Goal: Task Accomplishment & Management: Use online tool/utility

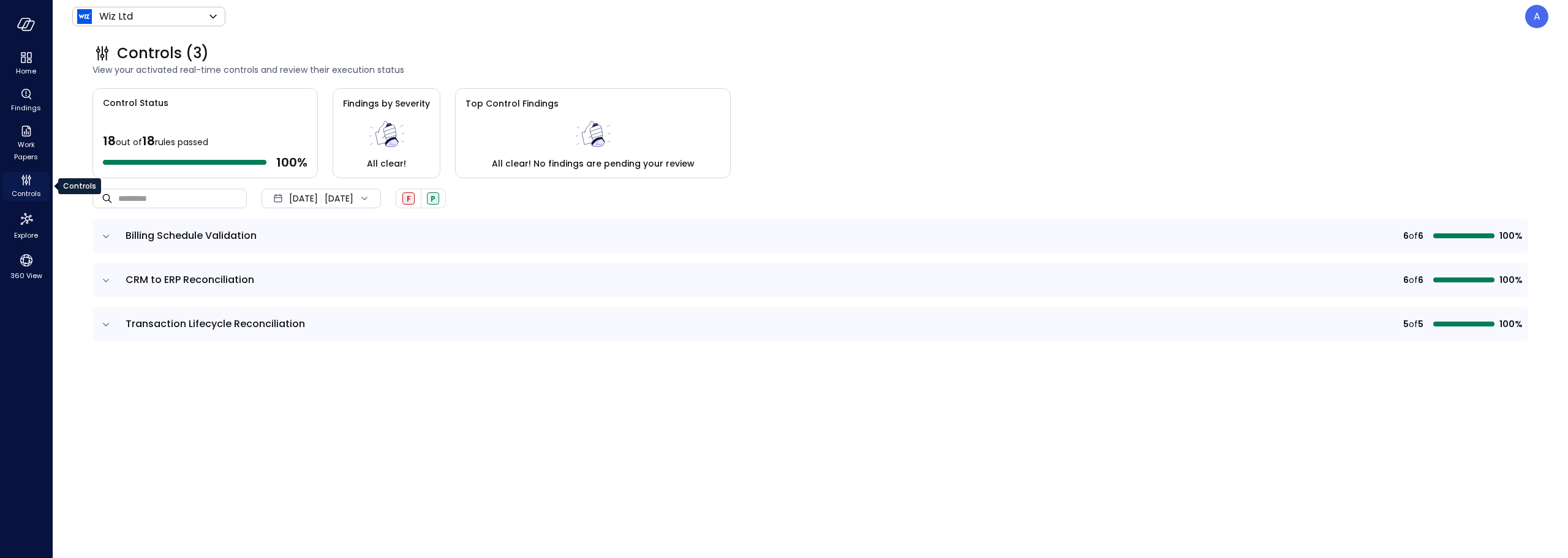
click at [30, 188] on span "Controls" at bounding box center [26, 194] width 30 height 12
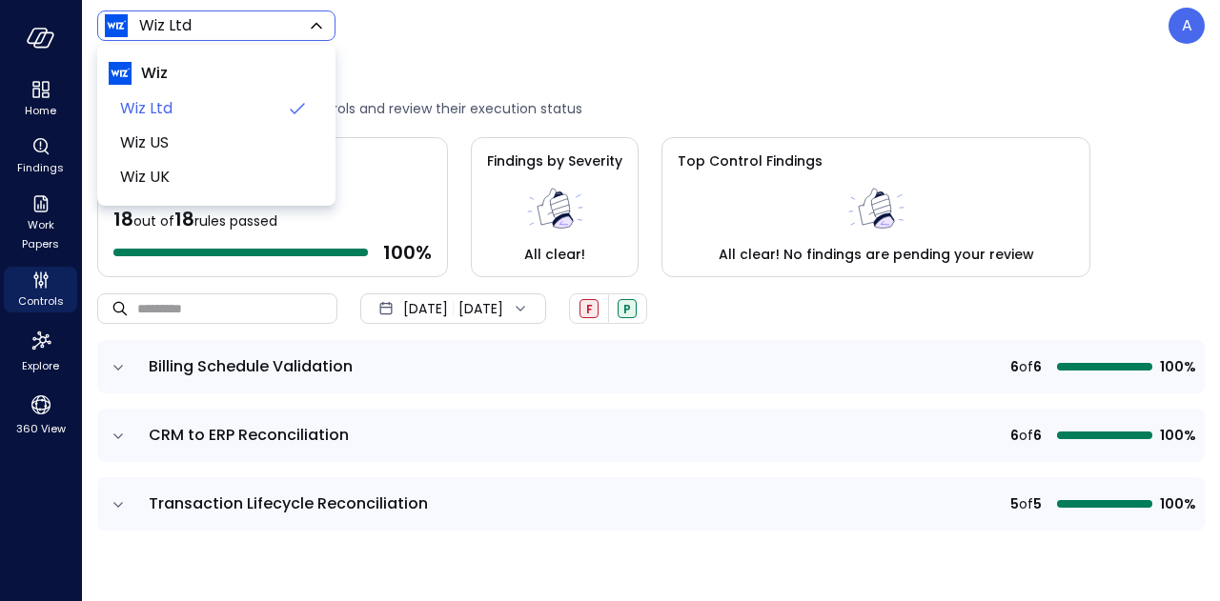
click at [273, 33] on body "Home Findings Work Papers Controls Explore 360 View Wiz Ltd ****** ​ A Controls…" at bounding box center [610, 300] width 1220 height 601
click at [126, 72] on img at bounding box center [120, 73] width 23 height 23
click at [34, 182] on div at bounding box center [610, 300] width 1220 height 601
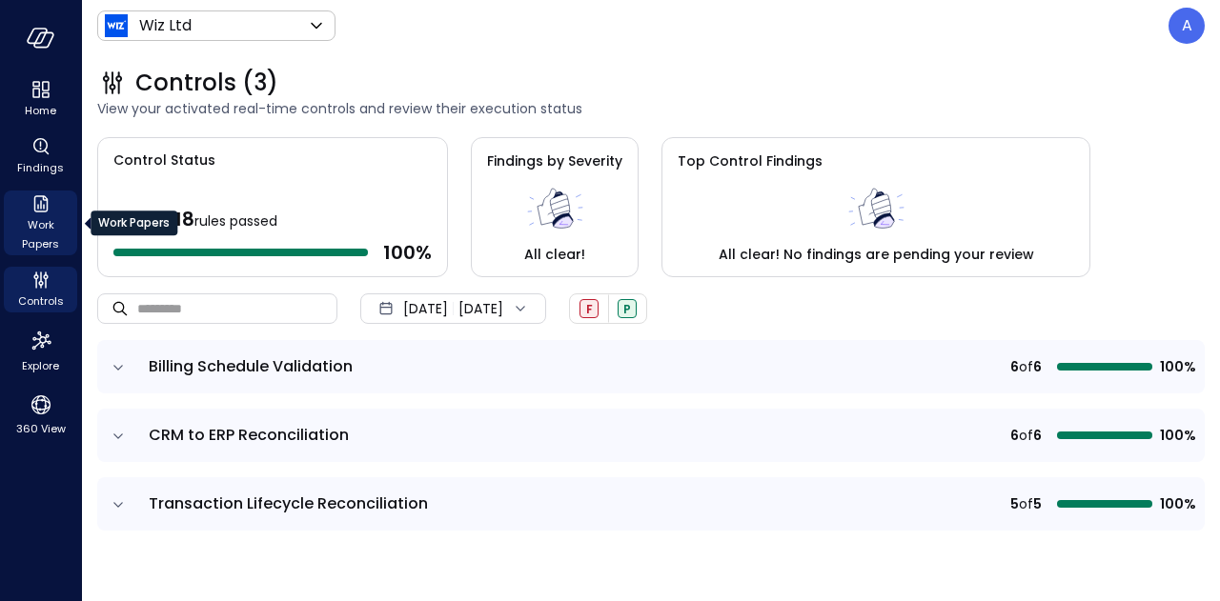
click at [38, 221] on span "Work Papers" at bounding box center [40, 234] width 58 height 38
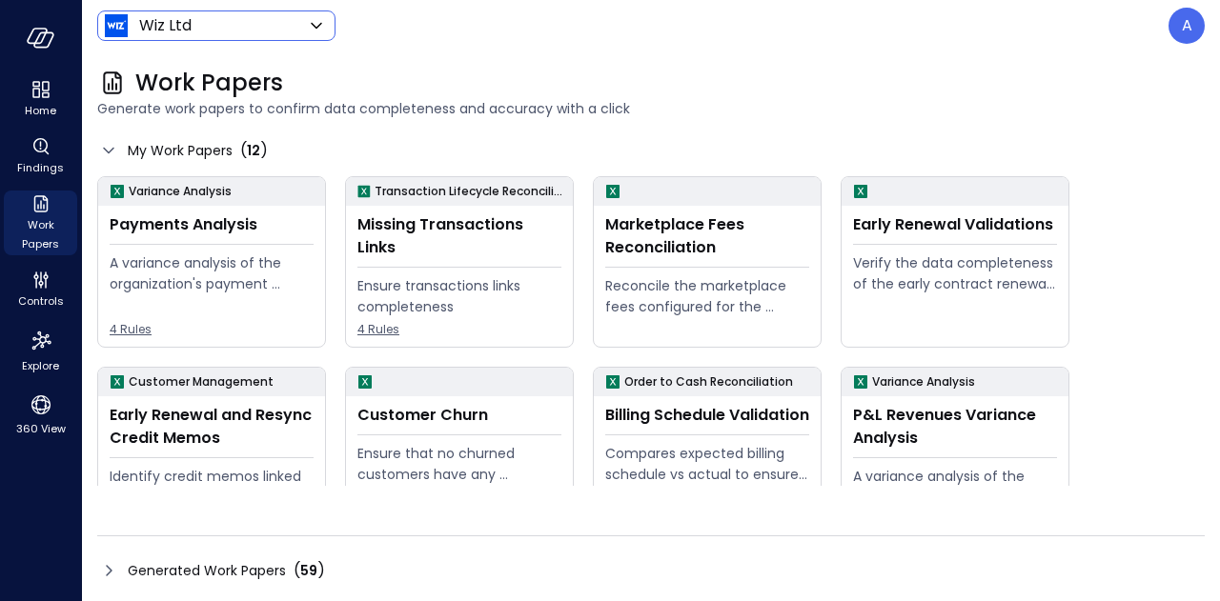
click at [225, 21] on body "Home Findings Work Papers Controls Explore 360 View Wiz Ltd ****** ​ A Work Pap…" at bounding box center [610, 300] width 1220 height 601
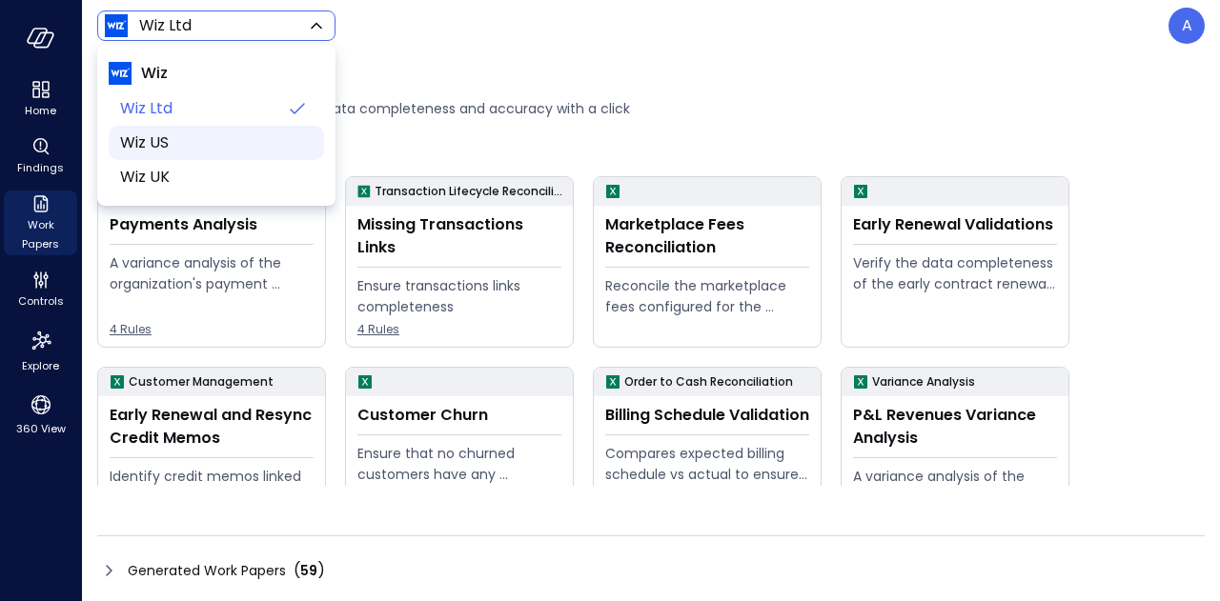
click at [141, 153] on li "Wiz US" at bounding box center [216, 143] width 215 height 34
type input "******"
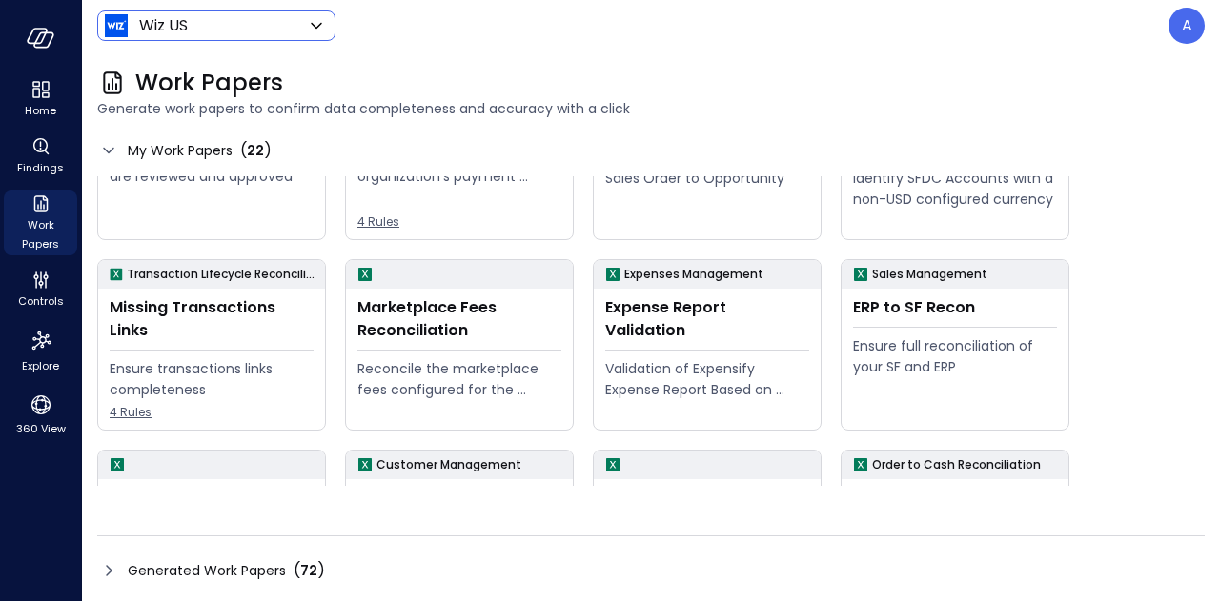
scroll to position [301, 0]
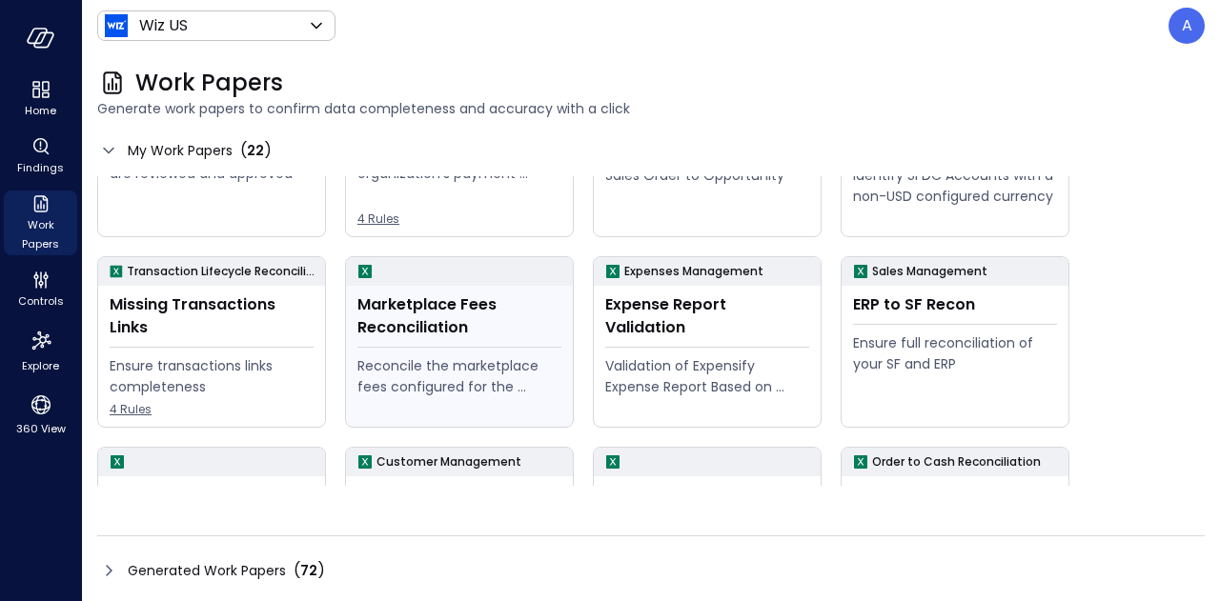
click at [442, 327] on div "Marketplace Fees Reconciliation" at bounding box center [459, 316] width 204 height 46
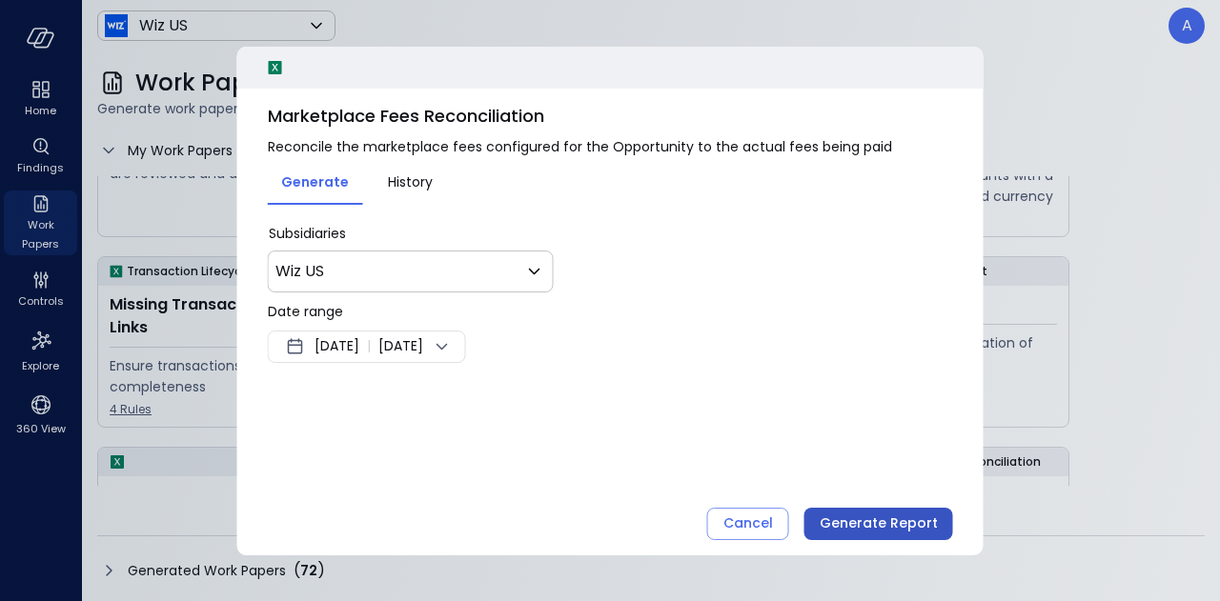
click at [863, 514] on div "Generate Report" at bounding box center [878, 524] width 118 height 24
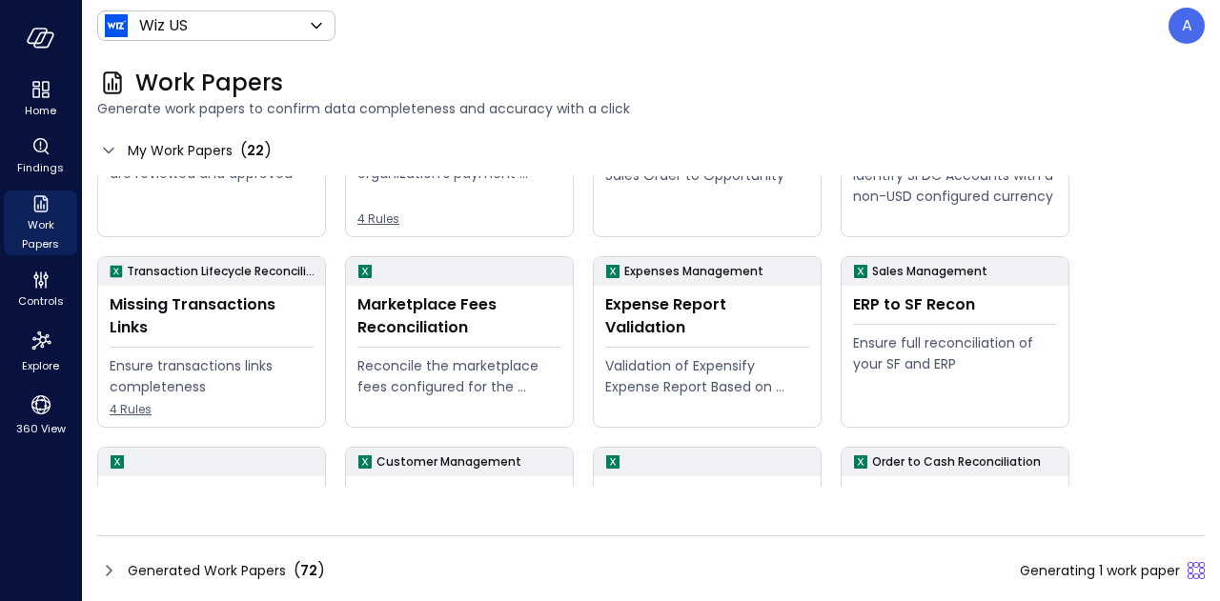
click at [170, 566] on span "Generated Work Papers" at bounding box center [207, 570] width 158 height 21
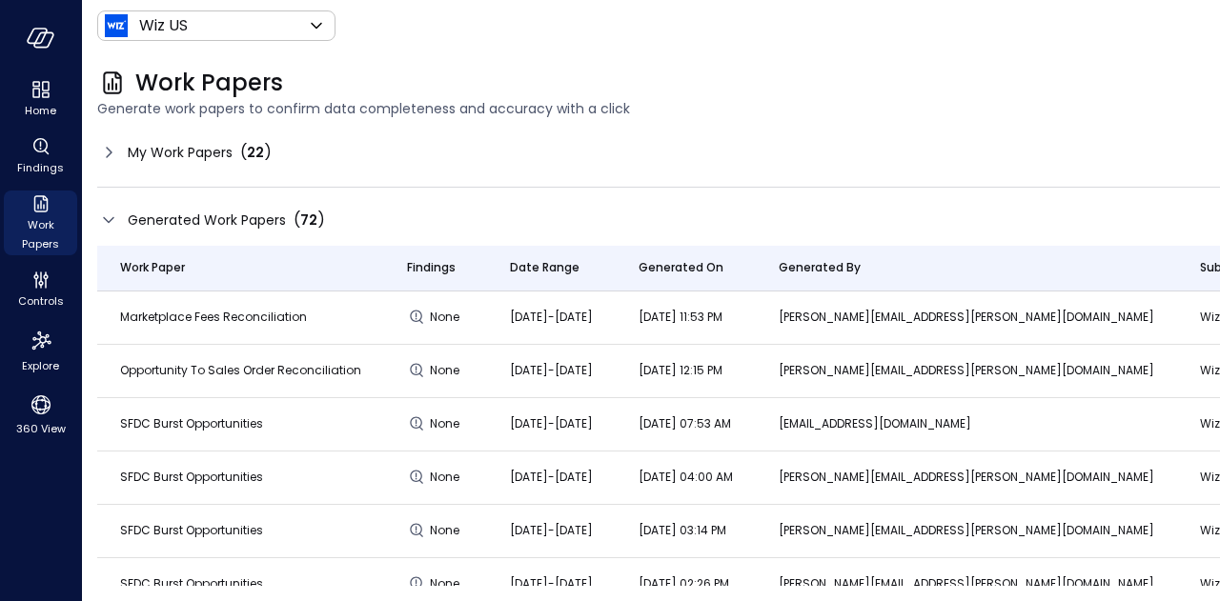
click at [210, 151] on span "My Work Papers" at bounding box center [180, 152] width 105 height 21
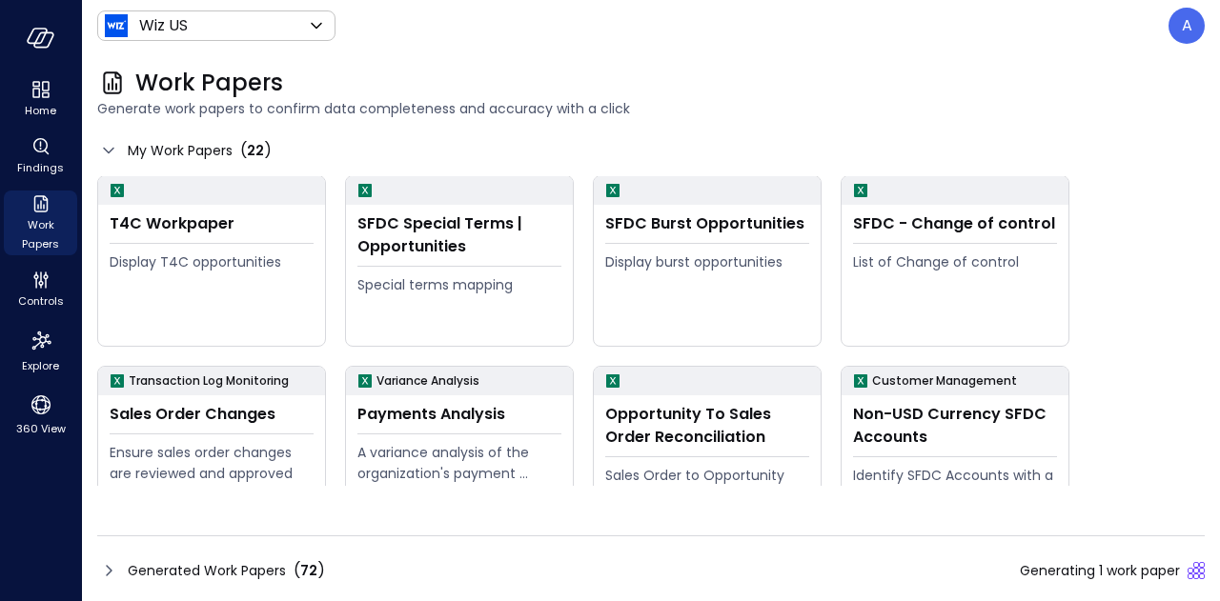
scroll to position [0, 0]
click at [37, 146] on icon "Findings" at bounding box center [41, 146] width 23 height 23
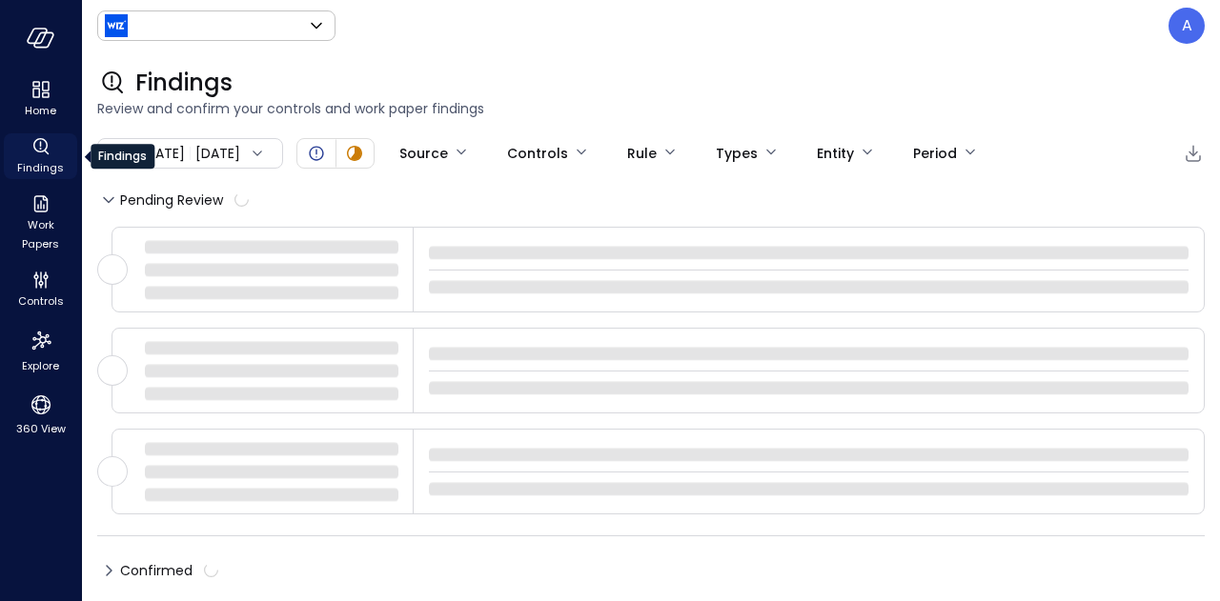
type input "******"
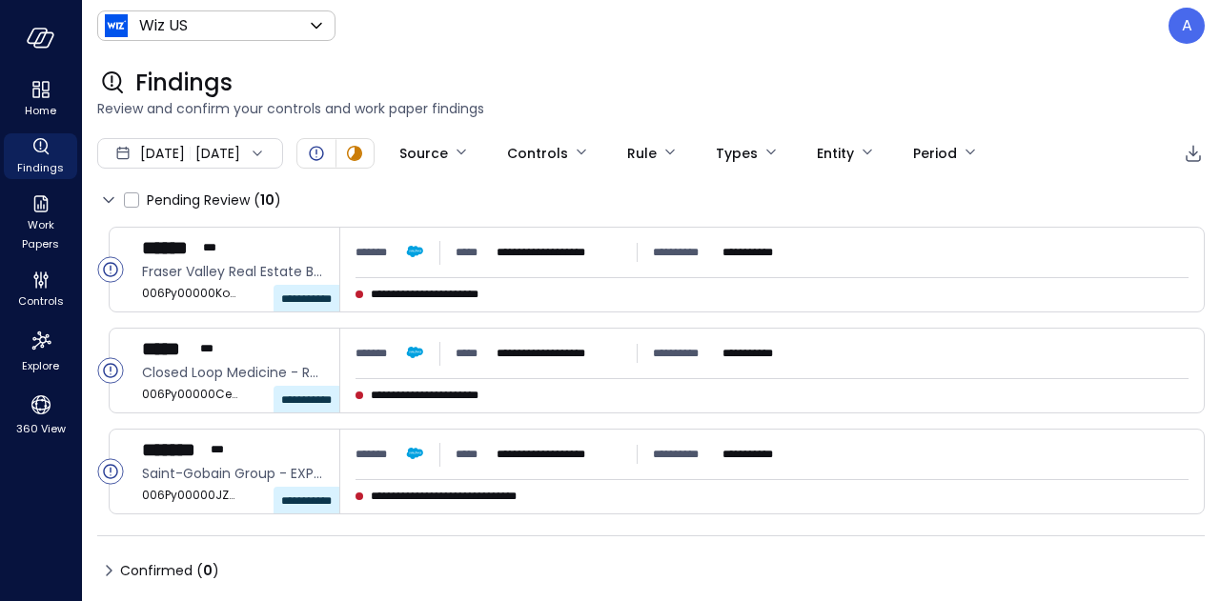
click at [261, 150] on div "Sep 30, 2025 Oct 1, 2025" at bounding box center [190, 153] width 186 height 30
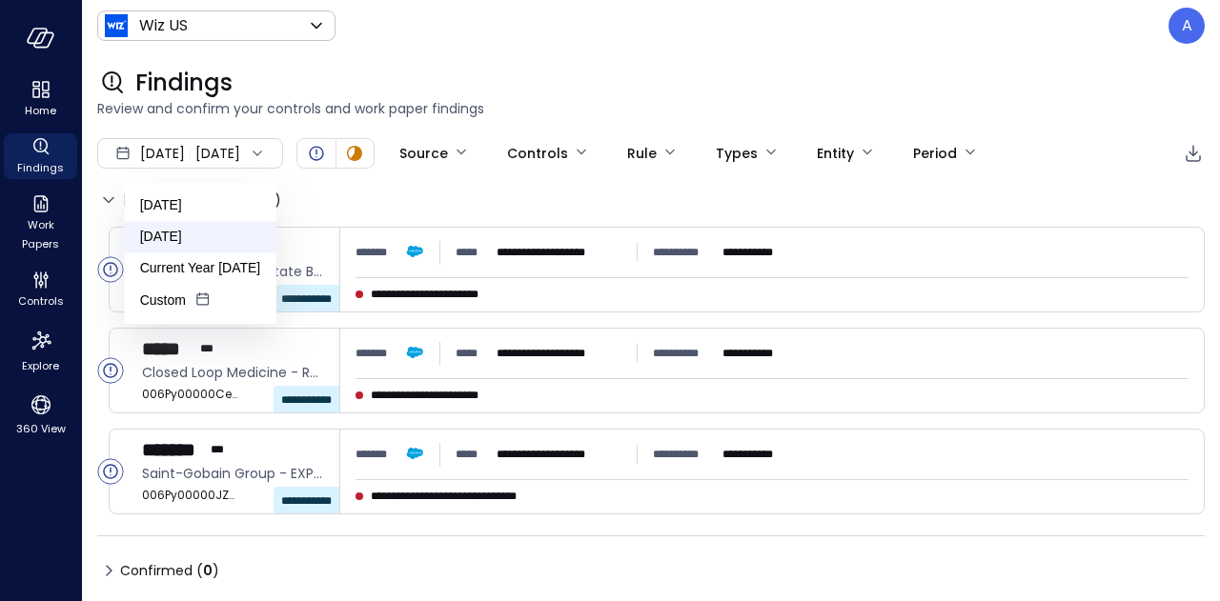
click at [183, 233] on li "[DATE]" at bounding box center [200, 236] width 151 height 31
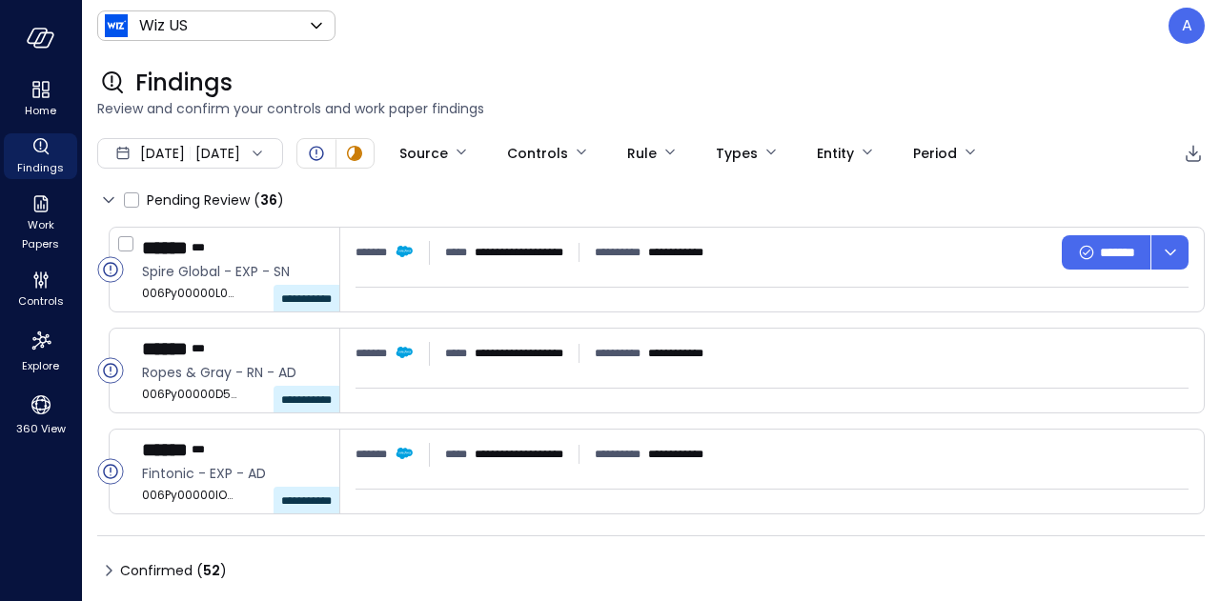
click at [183, 233] on div "**********" at bounding box center [241, 270] width 198 height 84
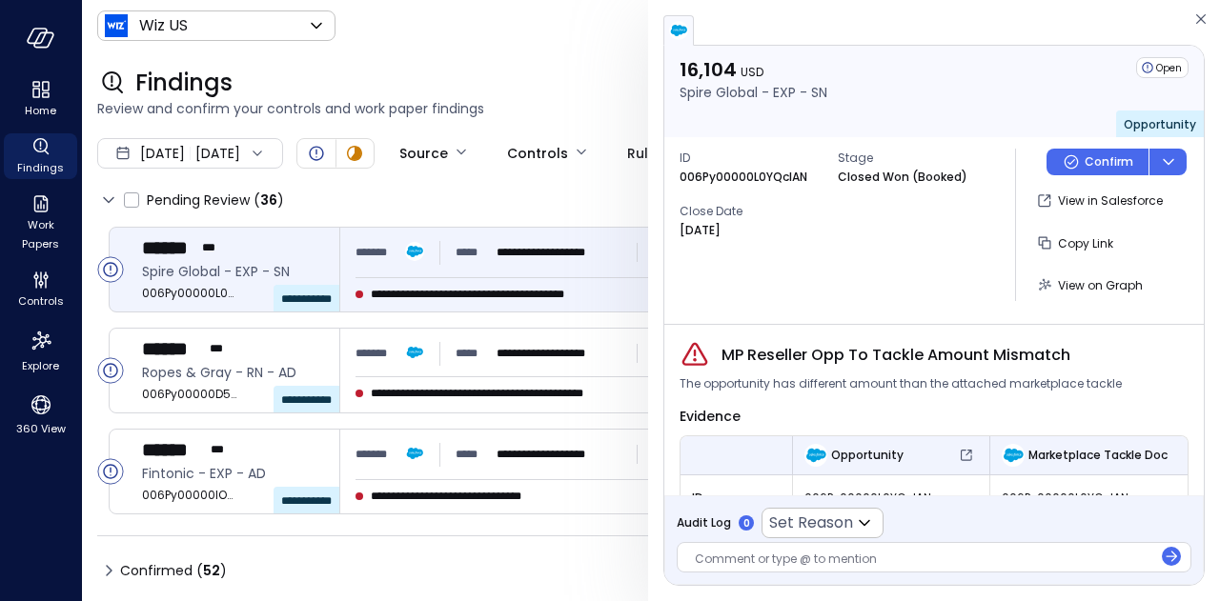
click at [589, 100] on span "Review and confirm your controls and work paper findings" at bounding box center [650, 108] width 1107 height 21
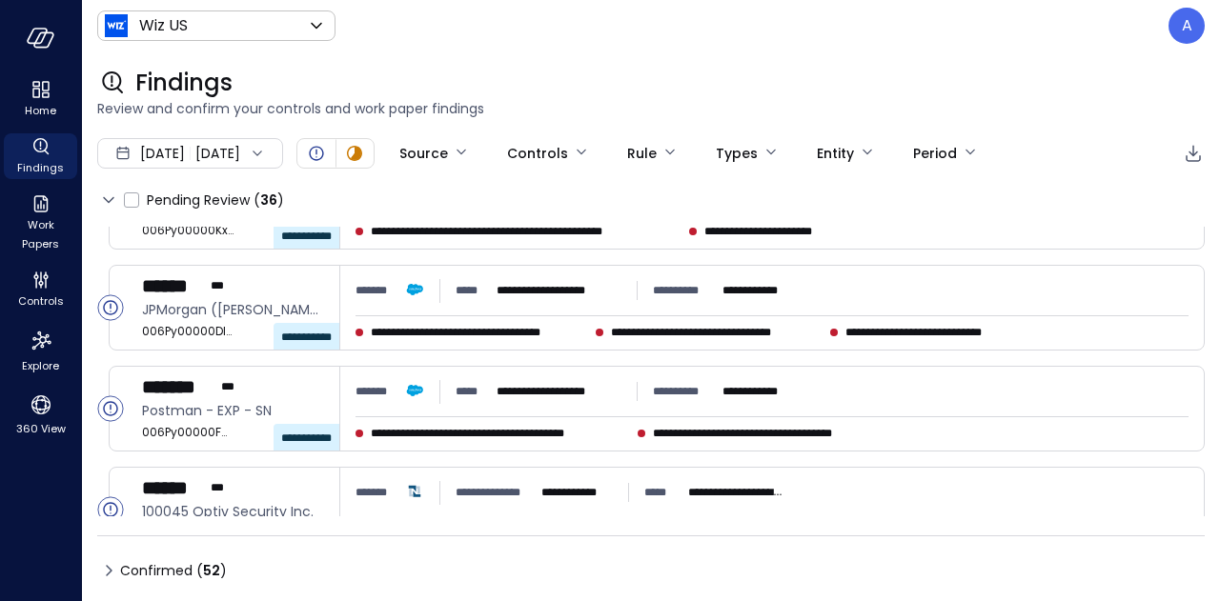
scroll to position [1183, 0]
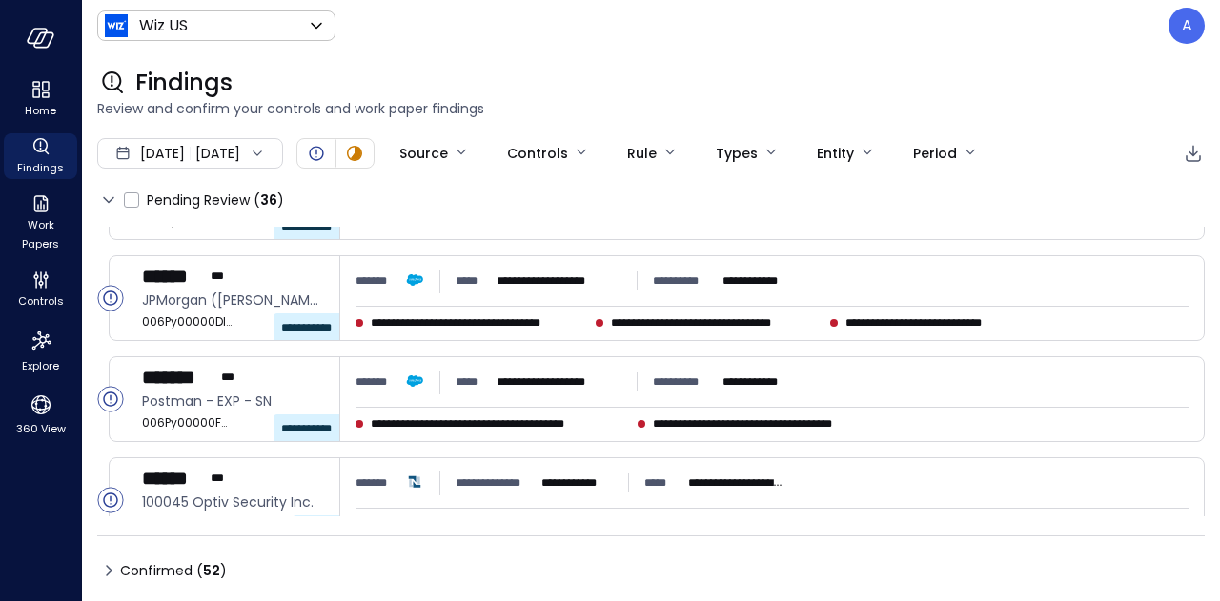
click at [105, 573] on icon at bounding box center [108, 570] width 23 height 23
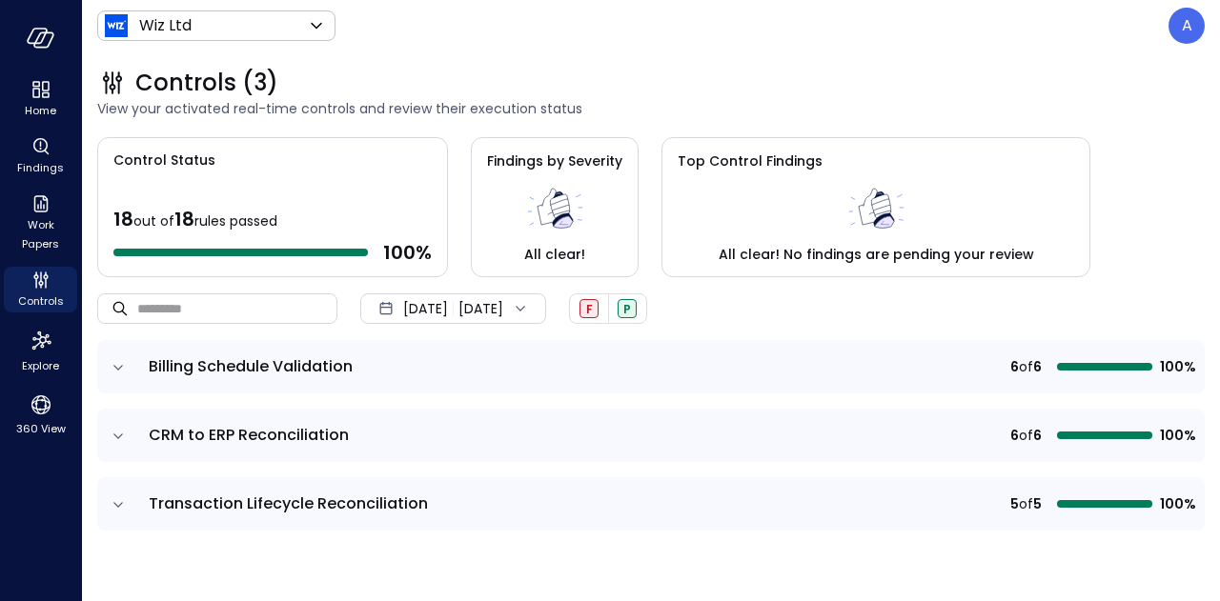
click at [574, 265] on div "Findings by Severity All clear!" at bounding box center [555, 207] width 168 height 140
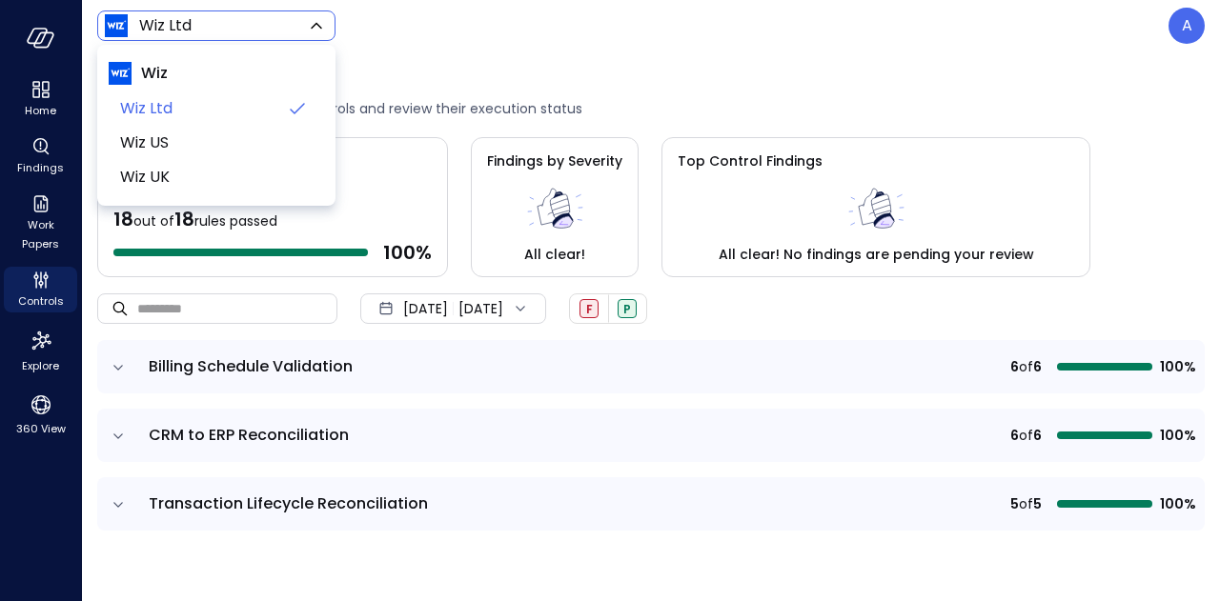
click at [291, 20] on body "Home Findings Work Papers Controls Explore 360 View Wiz Ltd ****** ​ A Controls…" at bounding box center [610, 300] width 1220 height 601
click at [141, 150] on span "Wiz US" at bounding box center [214, 142] width 189 height 23
type input "******"
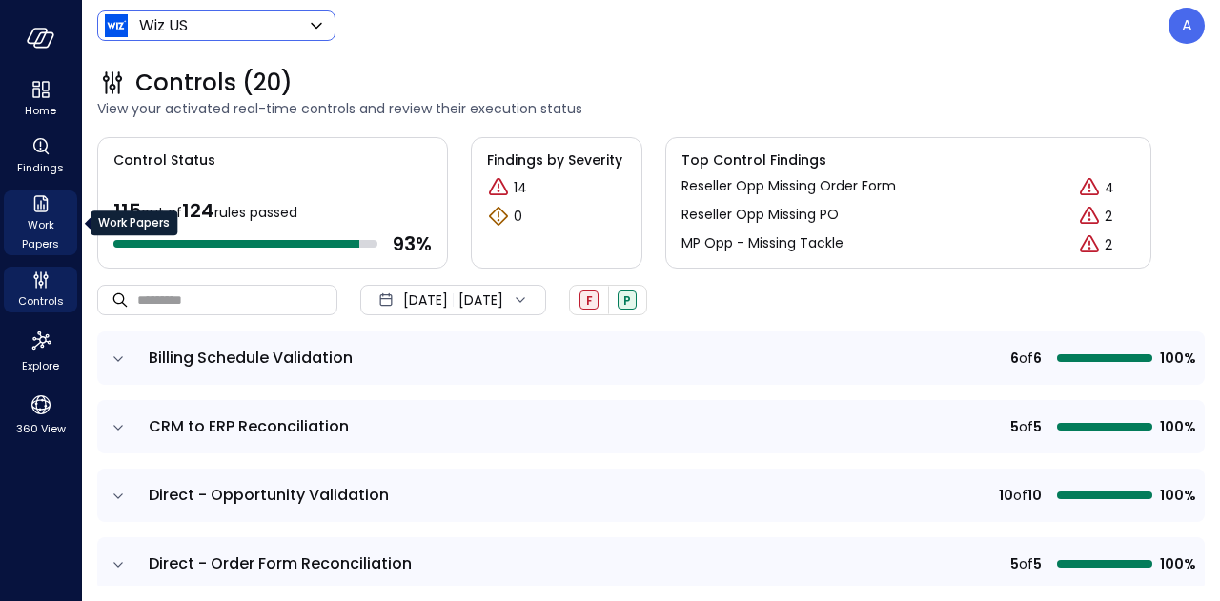
click at [27, 224] on span "Work Papers" at bounding box center [40, 234] width 58 height 38
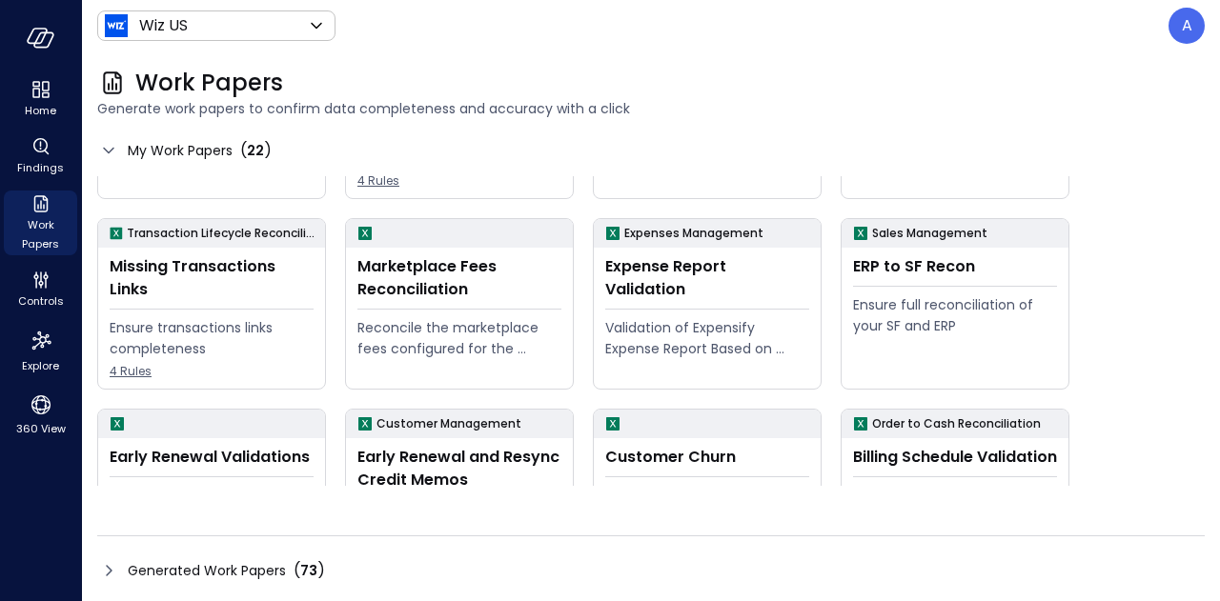
scroll to position [337, 0]
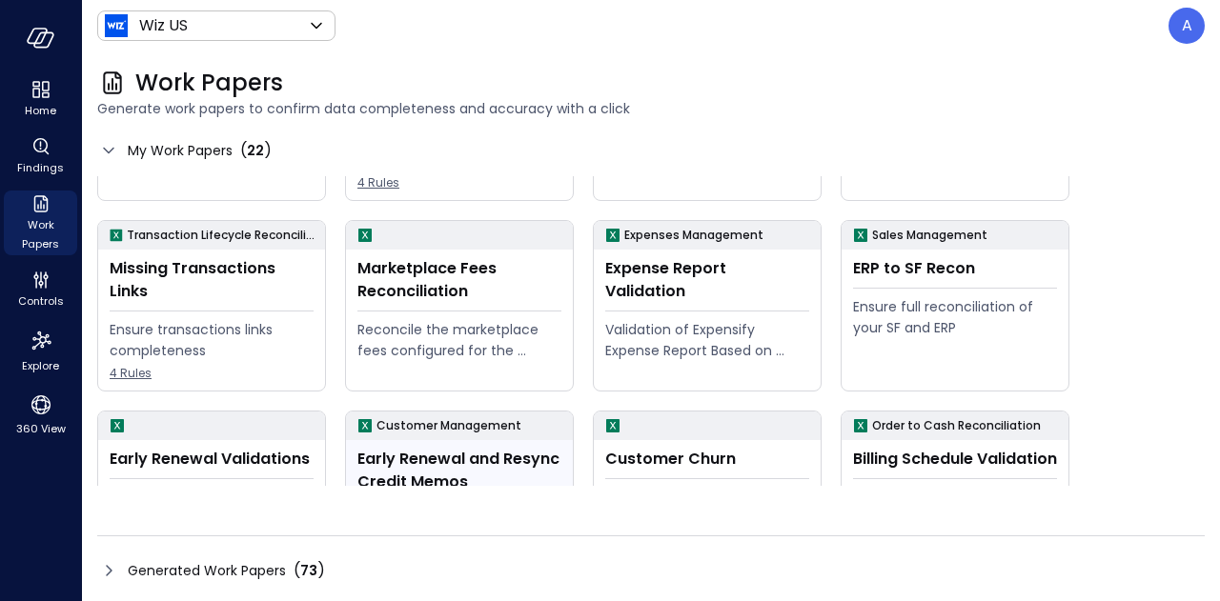
click at [433, 456] on div "Early Renewal and Resync Credit Memos" at bounding box center [459, 471] width 204 height 46
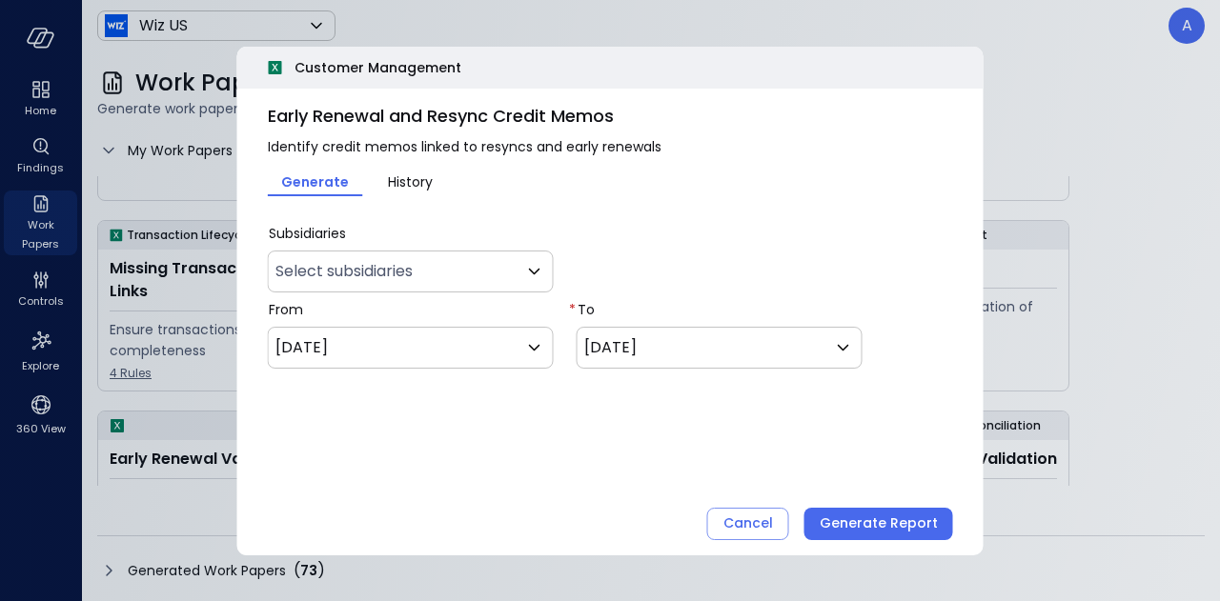
type input "**"
type input "**********"
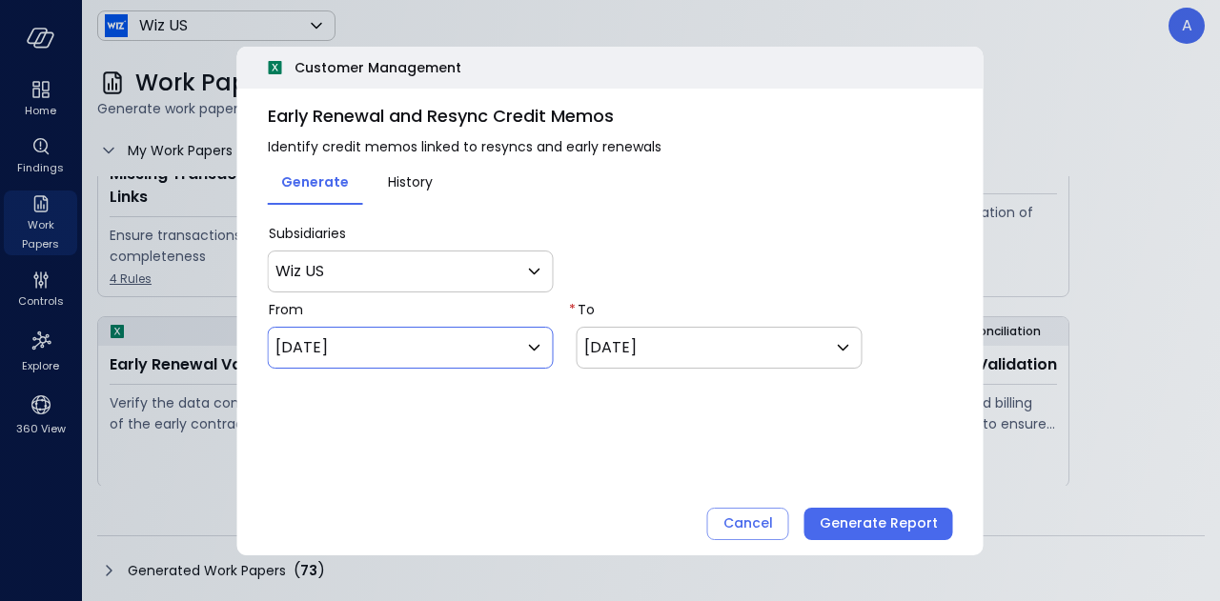
click at [465, 350] on body "Home Findings Work Papers Controls Explore 360 View Wiz US ****** ​ A Work Pape…" at bounding box center [610, 300] width 1220 height 601
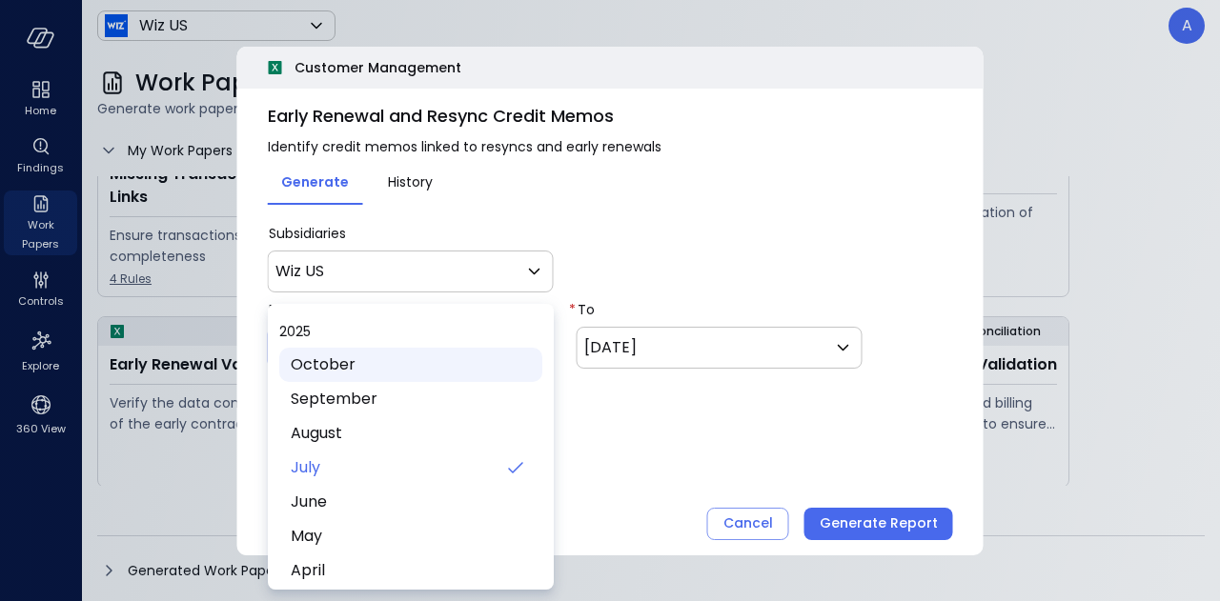
click at [434, 369] on span "October" at bounding box center [409, 364] width 236 height 23
type input "**********"
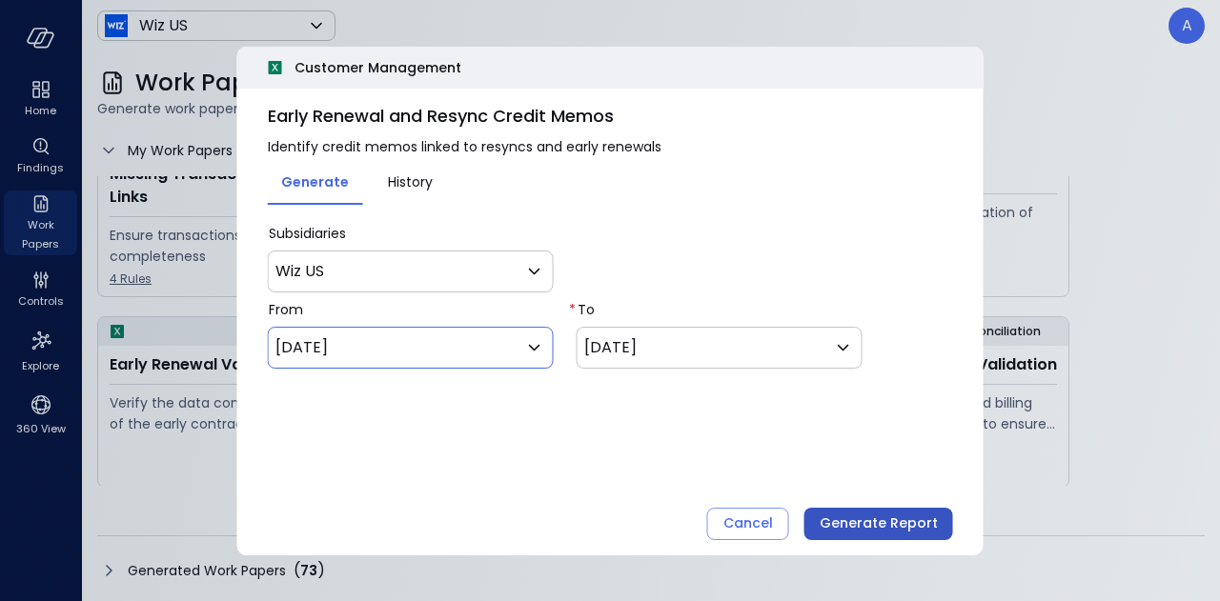
click at [861, 517] on div "Generate Report" at bounding box center [878, 524] width 118 height 24
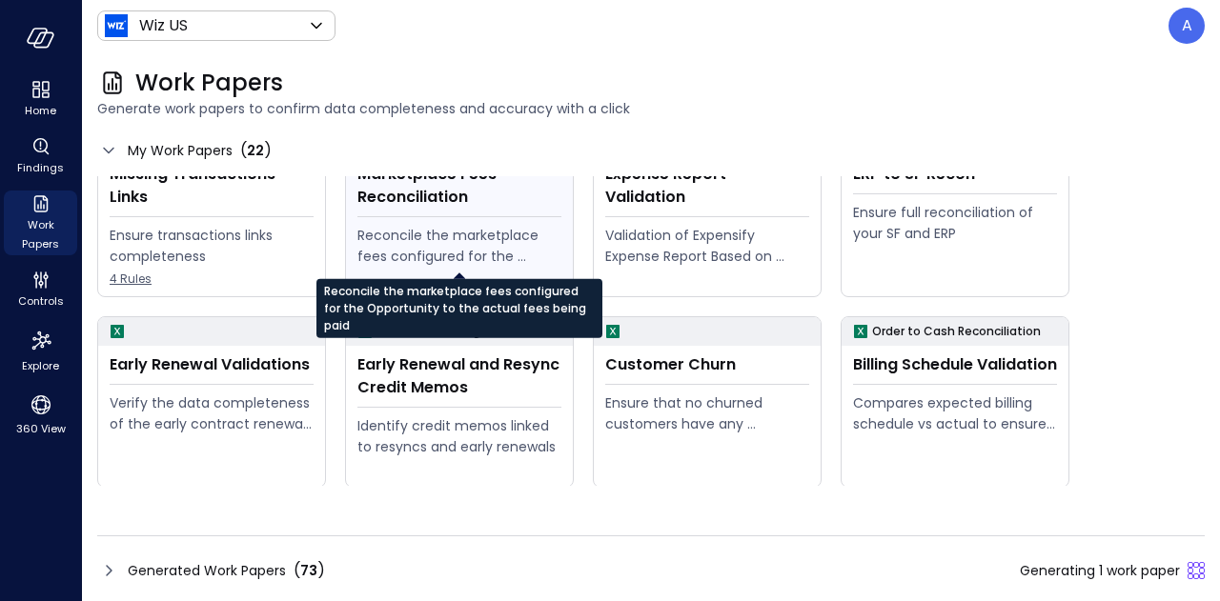
click at [461, 247] on div "Reconcile the marketplace fees configured for the Opportunity to the actual fee…" at bounding box center [459, 246] width 204 height 42
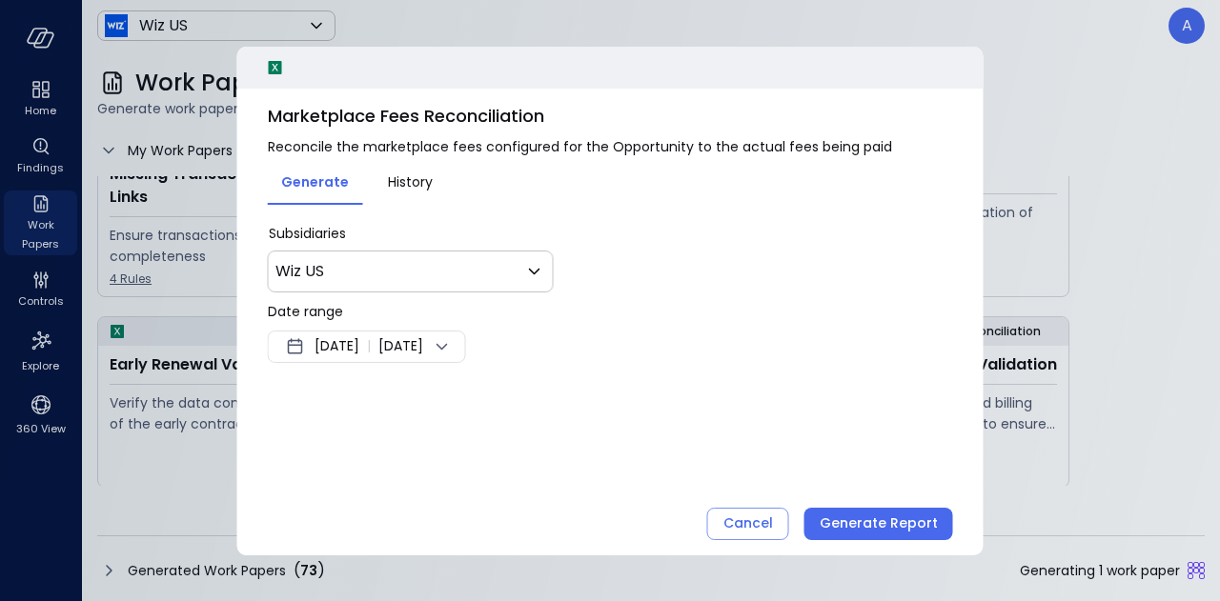
scroll to position [381, 0]
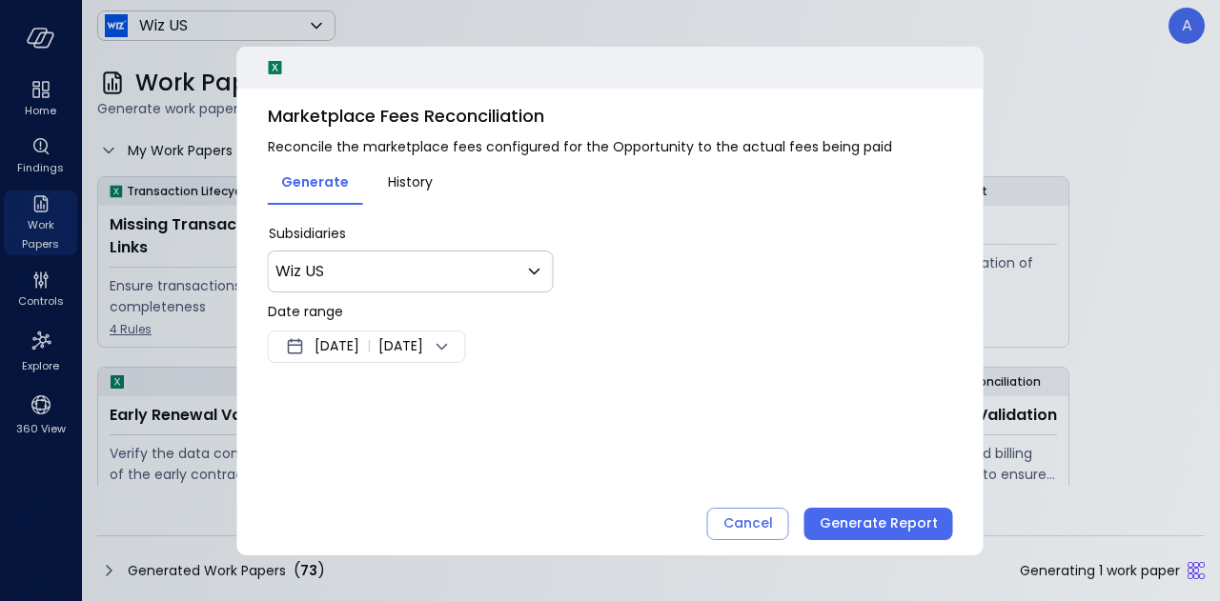
click at [359, 351] on span "[DATE]" at bounding box center [336, 346] width 45 height 23
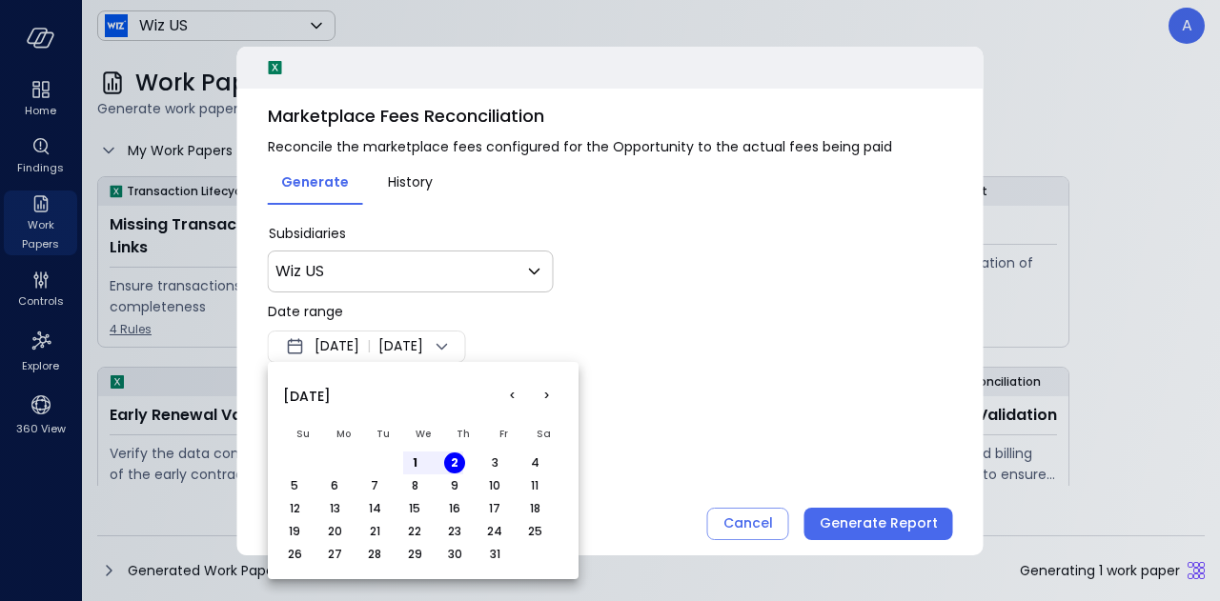
click at [415, 463] on button "1" at bounding box center [414, 463] width 21 height 21
click at [511, 394] on button "<" at bounding box center [512, 396] width 34 height 34
click at [332, 454] on button "1" at bounding box center [334, 463] width 21 height 21
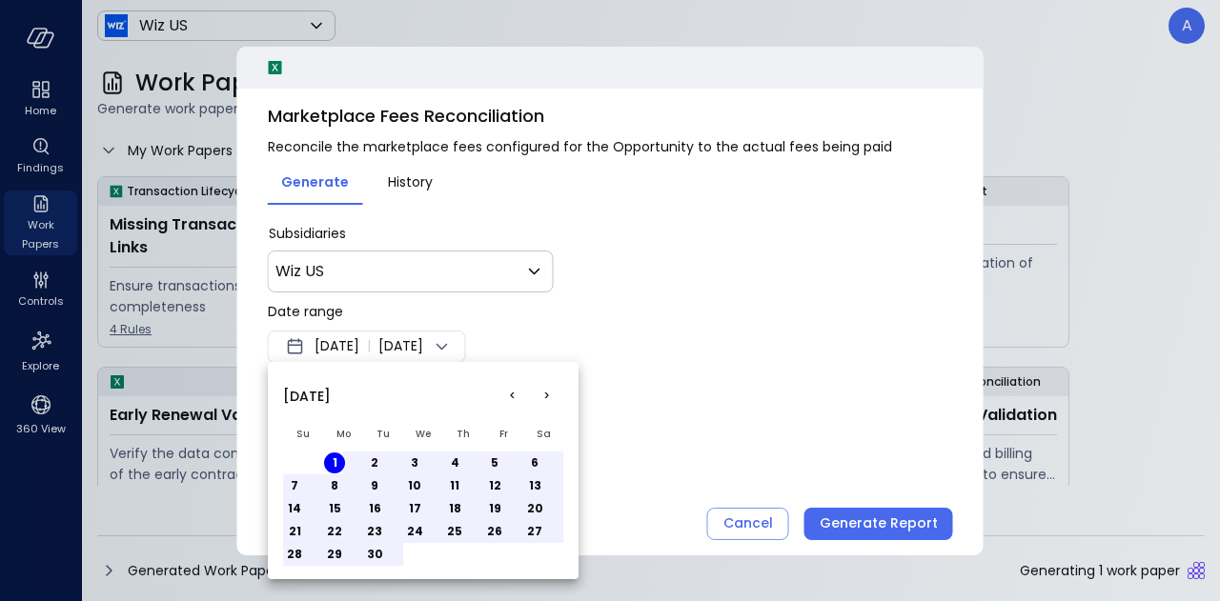
click at [420, 347] on div at bounding box center [610, 300] width 1220 height 601
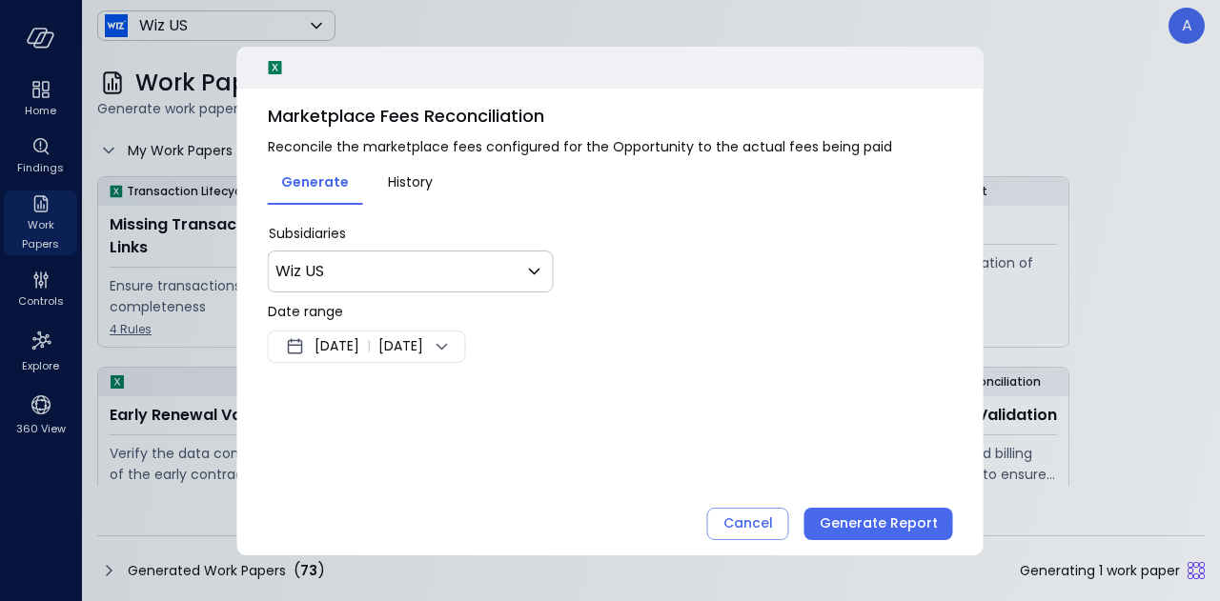
click at [423, 351] on span "[DATE]" at bounding box center [400, 346] width 45 height 23
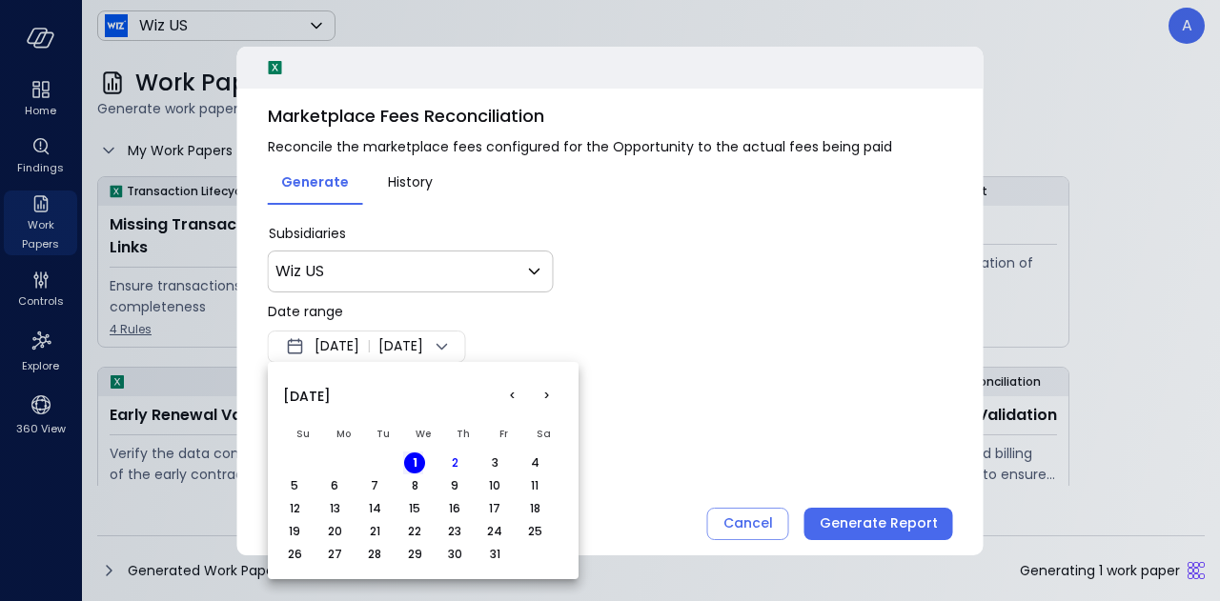
click at [518, 394] on button "<" at bounding box center [512, 396] width 34 height 34
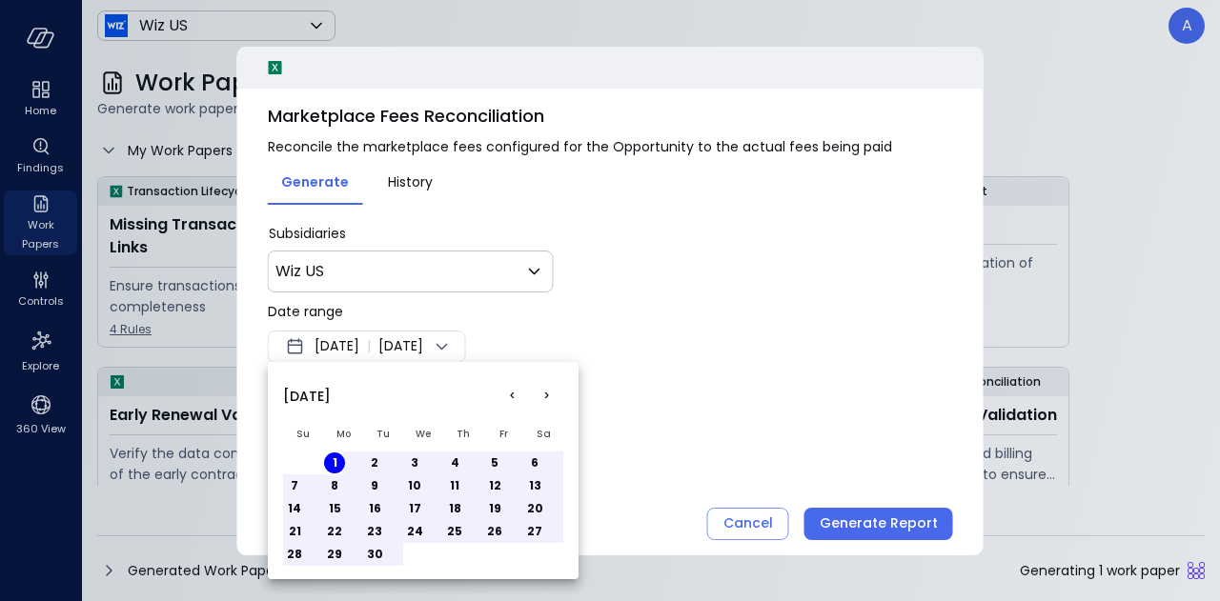
click at [381, 553] on button "30" at bounding box center [374, 554] width 21 height 21
click at [899, 518] on div at bounding box center [610, 300] width 1220 height 601
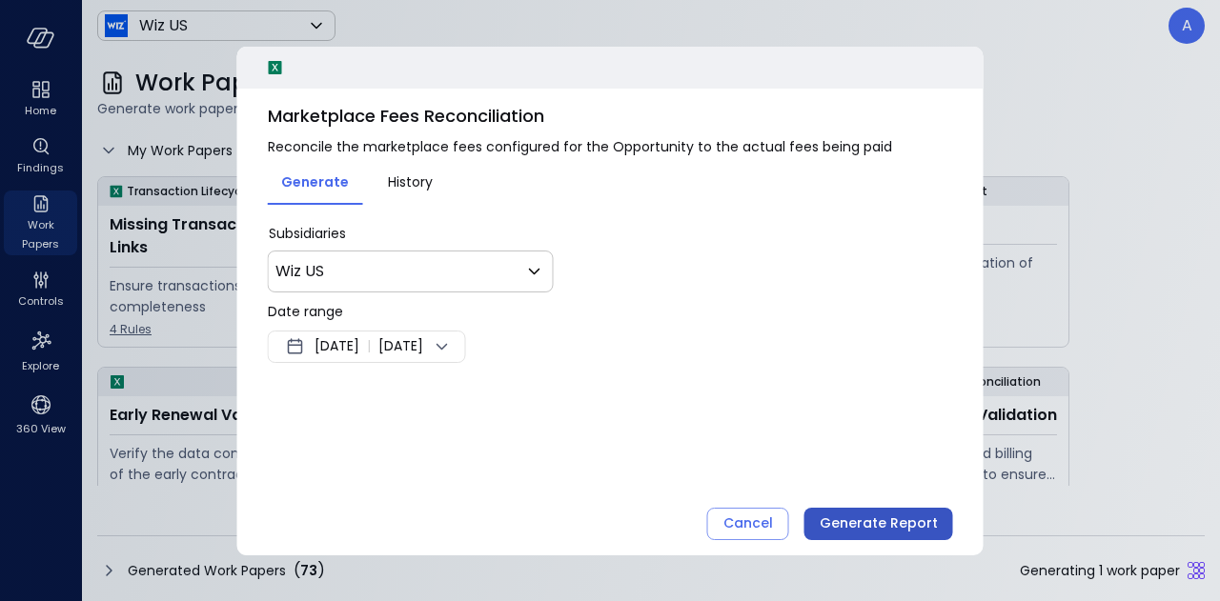
click at [884, 520] on div "Generate Report" at bounding box center [878, 524] width 118 height 24
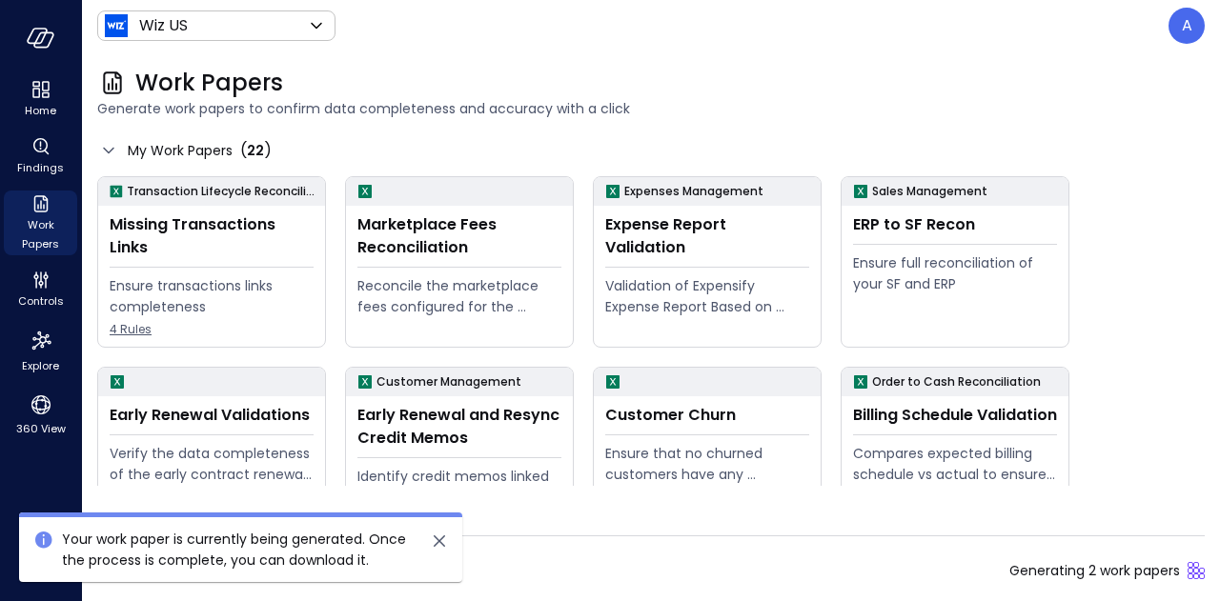
click at [385, 554] on p "Your work paper is currently being generated. Once the process is complete, you…" at bounding box center [239, 550] width 354 height 42
click at [1020, 564] on span "Generating 2 work papers" at bounding box center [1094, 570] width 171 height 21
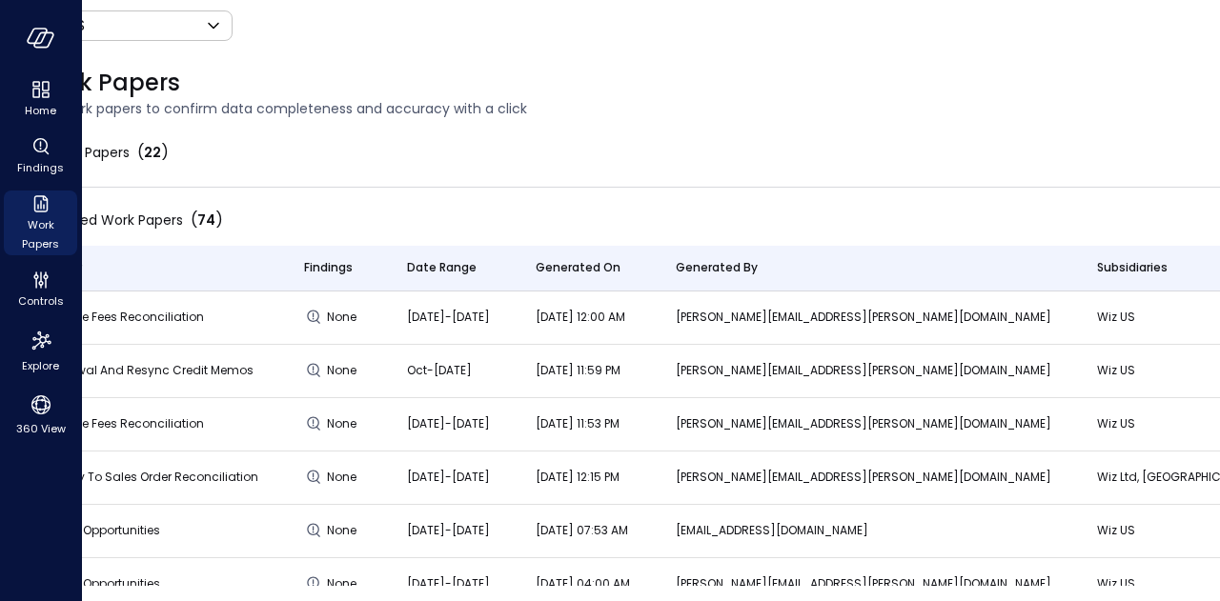
scroll to position [0, 97]
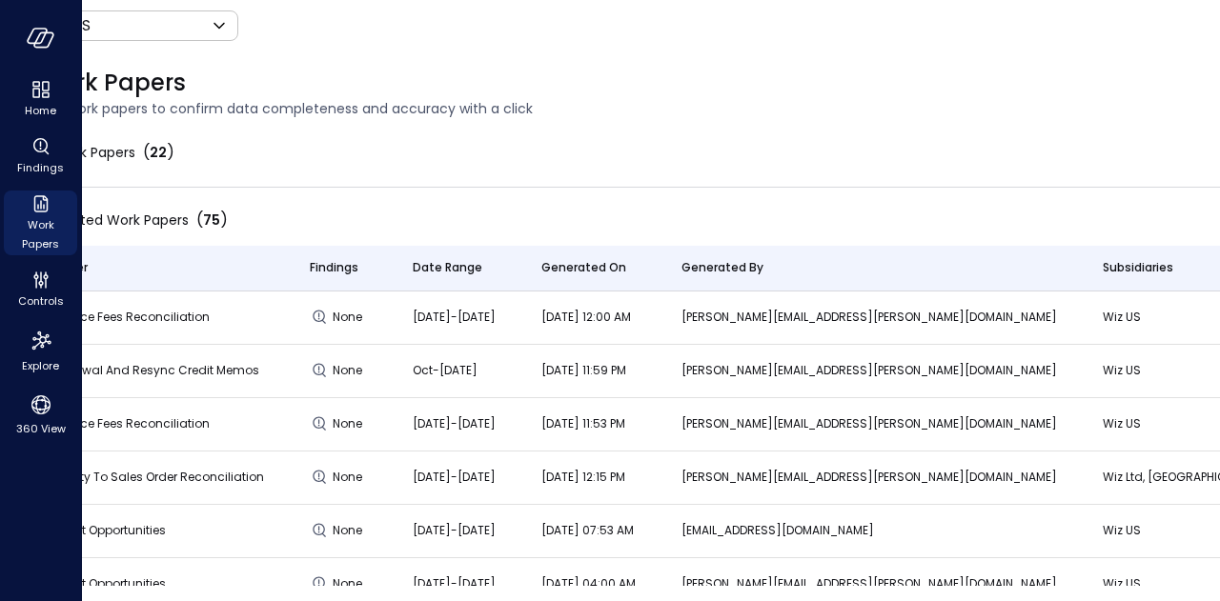
click at [646, 435] on td "[DATE] 11:53 PM" at bounding box center [588, 424] width 140 height 53
click at [555, 150] on div "My Work Papers ( 22 )" at bounding box center [740, 152] width 1480 height 30
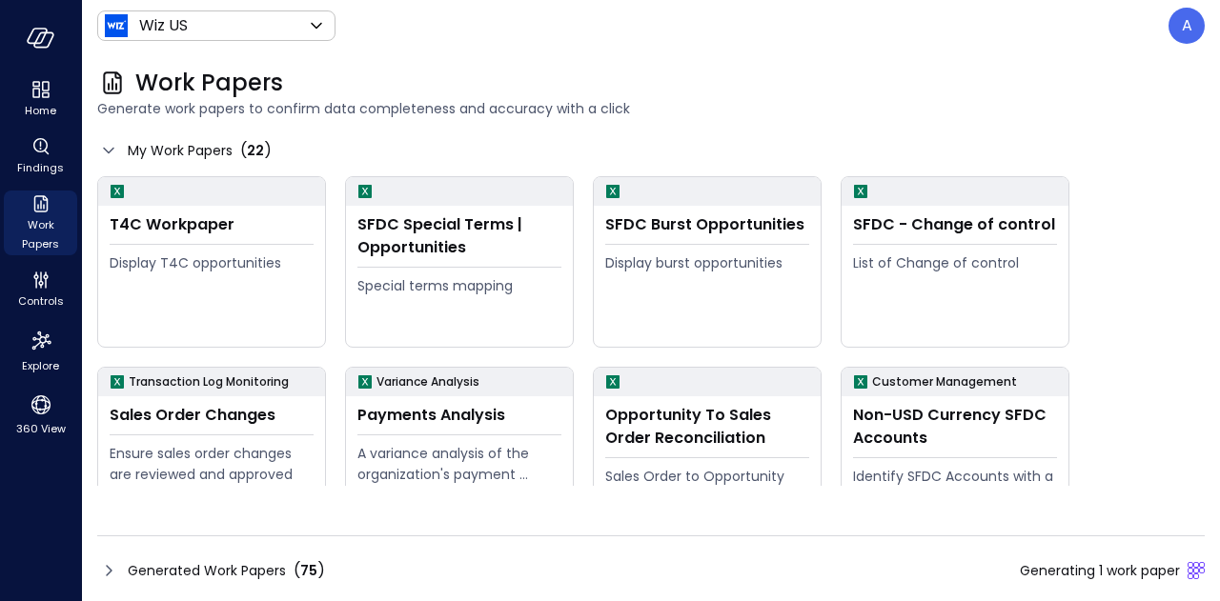
scroll to position [0, 0]
click at [1029, 582] on div "Generated Work Papers ( 75 ) Generating 1 work paper" at bounding box center [650, 570] width 1107 height 30
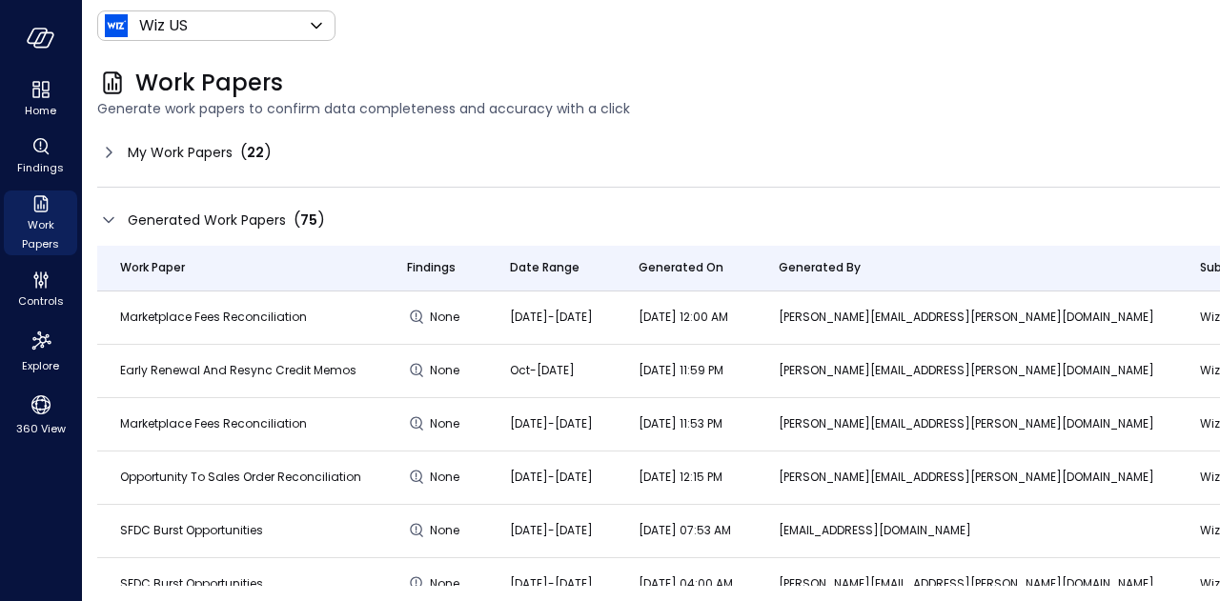
click at [1042, 192] on div "Generated Work Papers ( 75 ) Generating 1 work paper Work Paper Findings Date R…" at bounding box center [837, 386] width 1480 height 399
click at [945, 308] on p "[PERSON_NAME][EMAIL_ADDRESS][PERSON_NAME][DOMAIN_NAME]" at bounding box center [965, 317] width 375 height 19
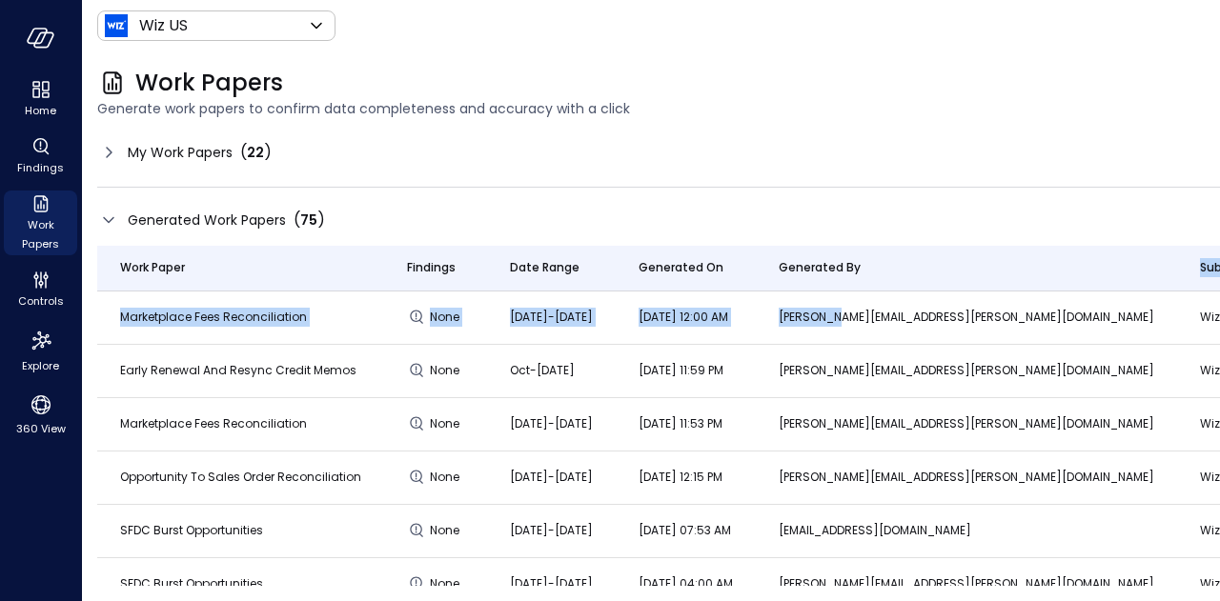
drag, startPoint x: 920, startPoint y: 315, endPoint x: 1054, endPoint y: 287, distance: 136.4
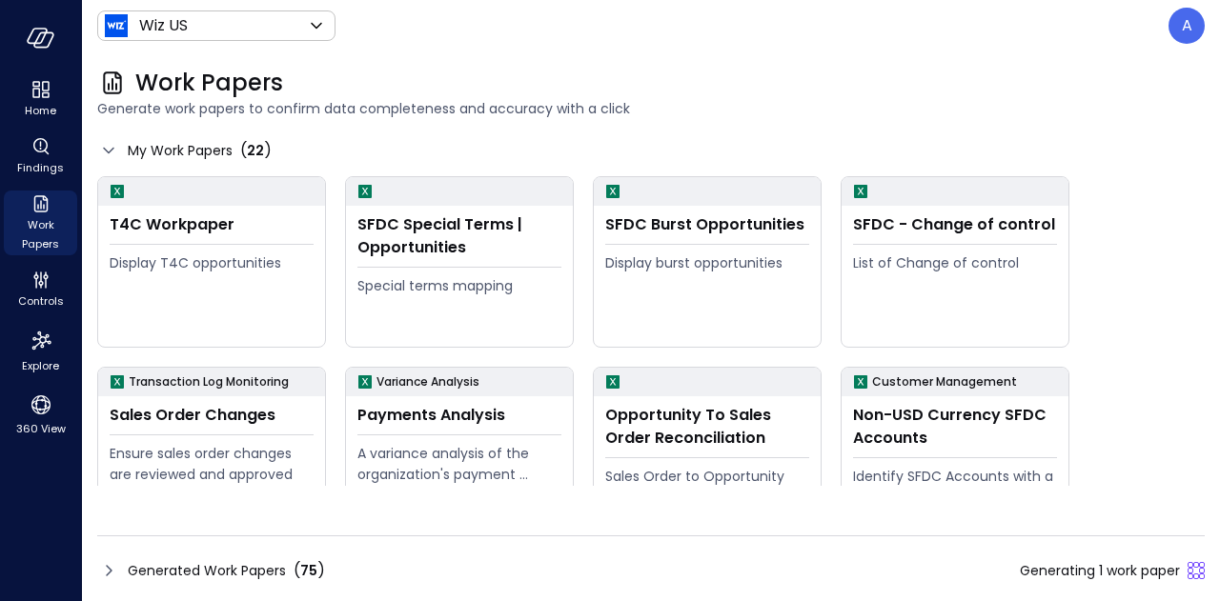
click at [863, 570] on div "Generated Work Papers ( 75 ) Generating 1 work paper" at bounding box center [650, 570] width 1107 height 30
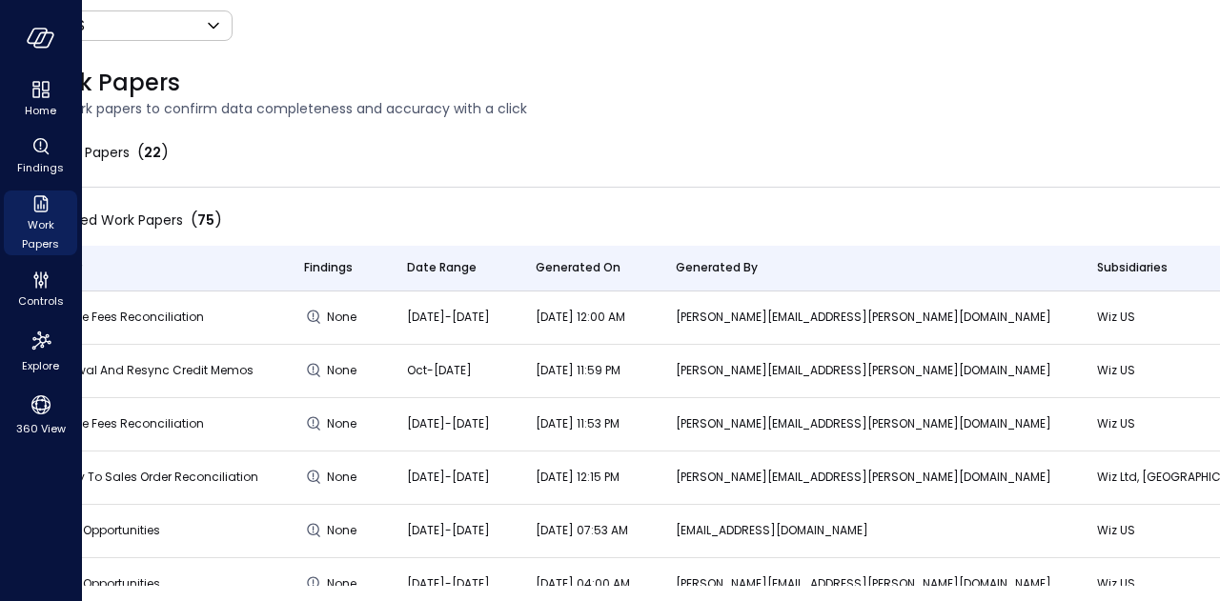
scroll to position [0, 97]
